Goal: Task Accomplishment & Management: Complete application form

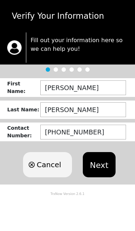
click at [99, 161] on button "Next" at bounding box center [99, 164] width 33 height 25
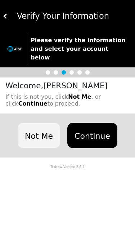
click at [101, 126] on button "Continue" at bounding box center [92, 135] width 50 height 25
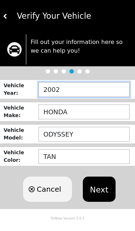
click at [102, 87] on input "2002" at bounding box center [84, 89] width 91 height 15
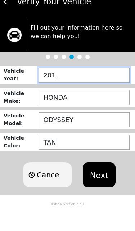
type input "2015"
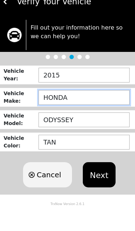
click at [104, 105] on input "HONDA" at bounding box center [84, 112] width 91 height 15
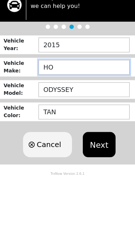
type input "H"
type input "CHEVY"
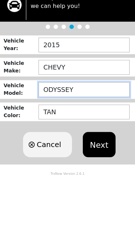
click at [109, 127] on input "ODYSSEY" at bounding box center [84, 134] width 91 height 15
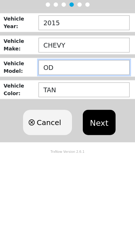
type input "O"
type input "EQU"
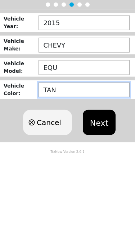
click at [110, 149] on input "TAN" at bounding box center [84, 156] width 91 height 15
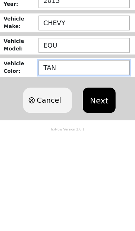
click at [84, 149] on input "TAN" at bounding box center [84, 156] width 91 height 15
type input "T"
type input "GRAY"
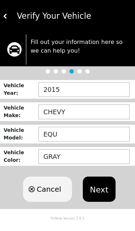
click at [99, 190] on button "Next" at bounding box center [99, 189] width 33 height 25
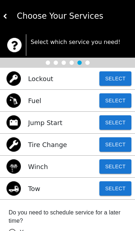
click at [117, 119] on button "Select" at bounding box center [116, 122] width 32 height 14
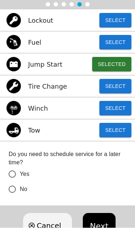
scroll to position [55, 0]
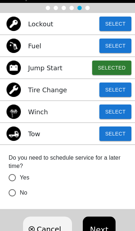
click at [12, 193] on input "No" at bounding box center [12, 192] width 15 height 15
radio input "false"
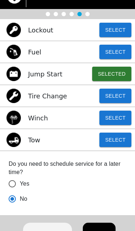
scroll to position [40, 0]
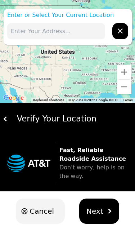
click at [89, 27] on input "text" at bounding box center [56, 31] width 98 height 16
click at [84, 25] on input "text" at bounding box center [56, 31] width 98 height 16
paste input "13049 S Ridgeland Ave Palos Heights, IL. 60463"
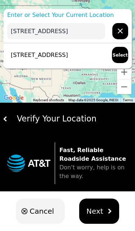
click at [122, 56] on button "Select" at bounding box center [120, 55] width 16 height 16
type input "13049 S Ridgeland Ave, Palos Heights, IL 60463, USA"
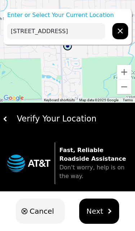
click at [100, 215] on span "Next" at bounding box center [95, 211] width 17 height 11
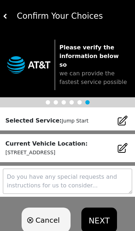
click at [72, 171] on textarea at bounding box center [68, 181] width 130 height 25
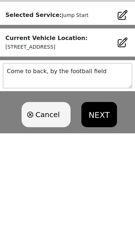
click at [30, 161] on textarea "Come to back, by the football field" at bounding box center [68, 173] width 130 height 25
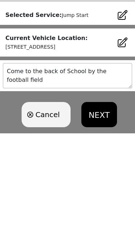
click at [63, 161] on textarea "Come to the back of School by the football field" at bounding box center [68, 173] width 130 height 25
click at [22, 161] on textarea "Come to the back of the School by the football field" at bounding box center [68, 173] width 130 height 25
type textarea "Come to the back of the School by the football field."
click at [104, 200] on button "NEXT" at bounding box center [99, 212] width 35 height 25
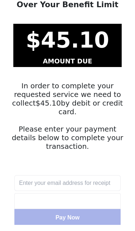
scroll to position [46, 0]
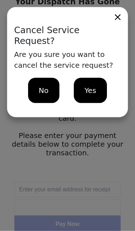
click at [91, 85] on span "Yes" at bounding box center [91, 90] width 12 height 11
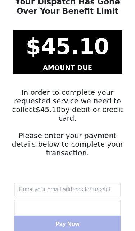
scroll to position [0, 0]
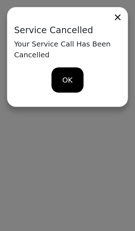
click at [70, 81] on span "OK" at bounding box center [67, 80] width 10 height 11
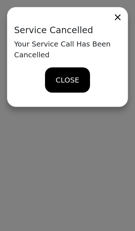
click at [70, 85] on span "CLOSE" at bounding box center [67, 80] width 23 height 11
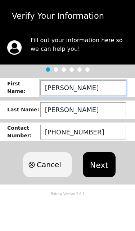
click at [102, 90] on input "[PERSON_NAME]" at bounding box center [83, 87] width 86 height 15
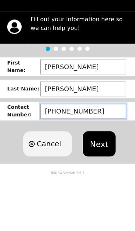
click at [111, 125] on input "[PHONE_NUMBER]" at bounding box center [83, 132] width 86 height 15
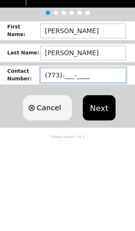
click at [69, 125] on input "(773)-___-____" at bounding box center [83, 132] width 86 height 15
type input "(773)-972-1846"
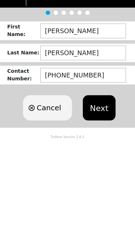
click at [104, 152] on button "Next" at bounding box center [99, 164] width 33 height 25
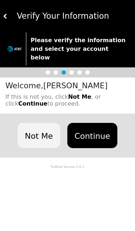
click at [101, 129] on button "Continue" at bounding box center [92, 135] width 50 height 25
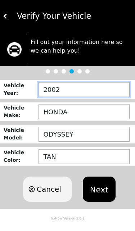
click at [101, 88] on input "2002" at bounding box center [84, 89] width 91 height 15
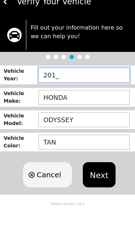
type input "2015"
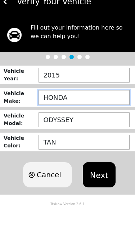
click at [103, 105] on input "HONDA" at bounding box center [84, 112] width 91 height 15
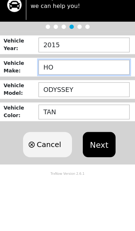
type input "H"
type input "CHEVY"
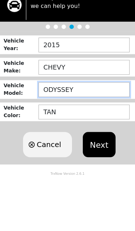
click at [110, 127] on input "ODYSSEY" at bounding box center [84, 134] width 91 height 15
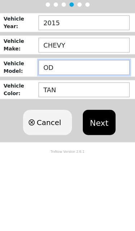
type input "O"
type input "EQU"
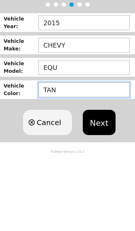
click at [114, 149] on input "TAN" at bounding box center [84, 156] width 91 height 15
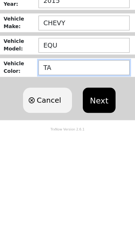
type input "T"
type input "GRAY"
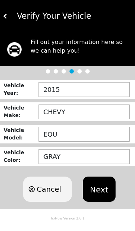
click at [104, 192] on button "Next" at bounding box center [99, 189] width 33 height 25
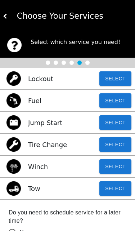
click at [118, 124] on button "Select" at bounding box center [116, 122] width 32 height 14
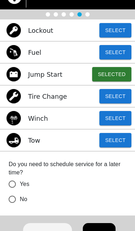
scroll to position [49, 0]
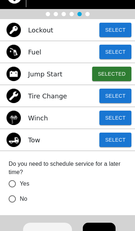
click at [15, 202] on input "No" at bounding box center [12, 199] width 15 height 15
radio input "false"
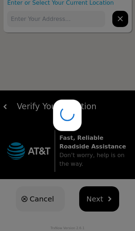
scroll to position [0, 0]
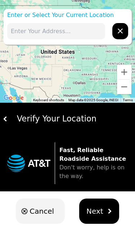
click at [87, 33] on input "text" at bounding box center [56, 31] width 98 height 16
click at [58, 28] on input "text" at bounding box center [56, 31] width 98 height 16
paste input "13049 S Ridgeland Ave Palos Heights, IL. 60463"
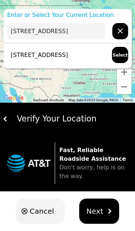
click at [68, 57] on p "13049 S Ridgeland Ave, Palos Heights, IL 60463, USA" at bounding box center [37, 55] width 61 height 9
type input "13049 S Ridgeland Ave, Palos Heights, IL 60463, USA"
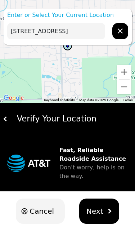
click at [101, 211] on span "Next" at bounding box center [95, 211] width 17 height 11
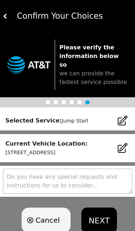
click at [98, 214] on button "NEXT" at bounding box center [99, 220] width 35 height 25
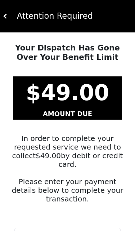
click at [3, 17] on img at bounding box center [5, 16] width 5 height 5
click at [4, 23] on button at bounding box center [5, 16] width 5 height 32
click at [5, 16] on img at bounding box center [5, 16] width 5 height 5
click at [6, 12] on button at bounding box center [5, 16] width 5 height 32
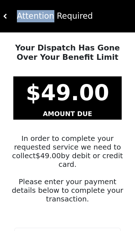
click at [13, 19] on div "Attention Required" at bounding box center [70, 16] width 125 height 12
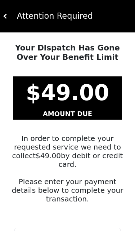
click at [7, 11] on button at bounding box center [5, 16] width 5 height 32
click at [6, 15] on img at bounding box center [5, 16] width 5 height 5
click at [5, 16] on img at bounding box center [5, 16] width 5 height 5
